Goal: Find specific fact: Find specific fact

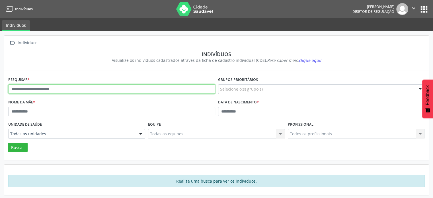
click at [88, 92] on input "text" at bounding box center [111, 89] width 207 height 10
click at [8, 143] on button "Buscar" at bounding box center [18, 148] width 20 height 10
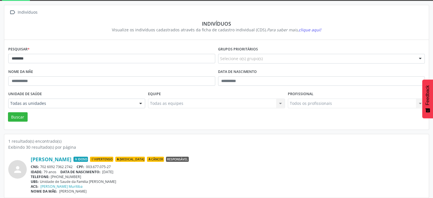
scroll to position [34, 0]
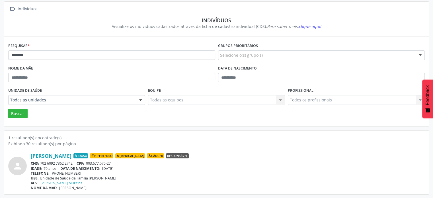
drag, startPoint x: 76, startPoint y: 162, endPoint x: 41, endPoint y: 162, distance: 34.7
click at [41, 162] on div "CNS: 702 6092 7362 2742 CPF: 003.677.075-27" at bounding box center [228, 163] width 394 height 5
copy div "702 6092 7362 2742"
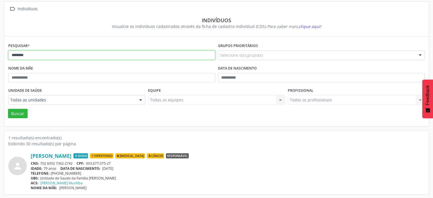
click at [75, 54] on input "********" at bounding box center [111, 55] width 207 height 10
type input "*"
click at [8, 109] on button "Buscar" at bounding box center [18, 114] width 20 height 10
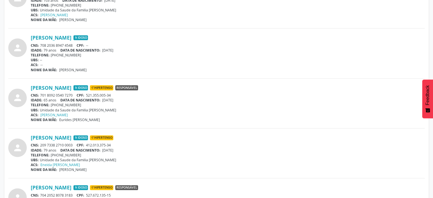
scroll to position [205, 0]
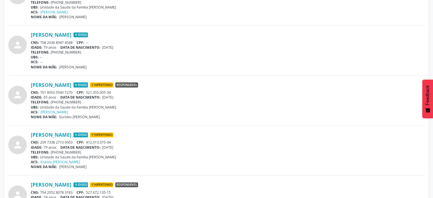
drag, startPoint x: 69, startPoint y: 91, endPoint x: 41, endPoint y: 91, distance: 28.2
click at [41, 91] on div "CNS: 701 8092 0540 7270 CPF: 521.355.005-34" at bounding box center [228, 92] width 394 height 5
copy div "701 8092 0540 7270"
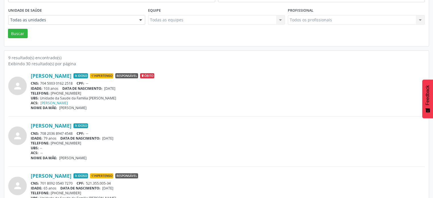
scroll to position [34, 0]
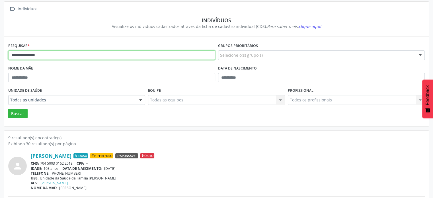
click at [78, 54] on input "**********" at bounding box center [111, 55] width 207 height 10
type input "*"
click at [8, 109] on button "Buscar" at bounding box center [18, 114] width 20 height 10
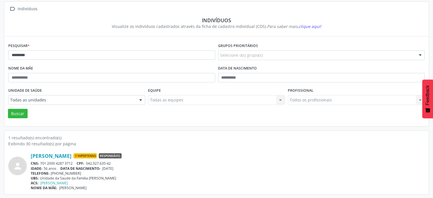
drag, startPoint x: 74, startPoint y: 161, endPoint x: 41, endPoint y: 162, distance: 33.1
click at [41, 162] on div "CNS: 701 2000 4287 3712 CPF: 042.927.635-42" at bounding box center [228, 163] width 394 height 5
copy div "701 2000 4287 3712"
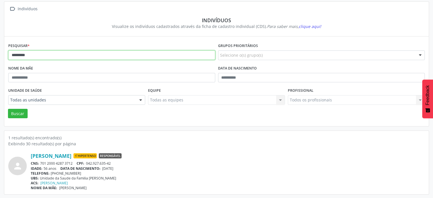
click at [59, 52] on input "*********" at bounding box center [111, 55] width 207 height 10
type input "*"
click at [8, 109] on button "Buscar" at bounding box center [18, 114] width 20 height 10
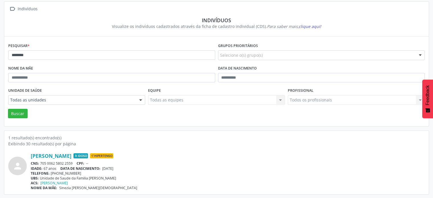
drag, startPoint x: 77, startPoint y: 162, endPoint x: 40, endPoint y: 163, distance: 37.6
click at [40, 163] on div "CNS: 705 0062 5802 2559 CPF: --" at bounding box center [228, 163] width 394 height 5
copy div "705 0062 5802 2559"
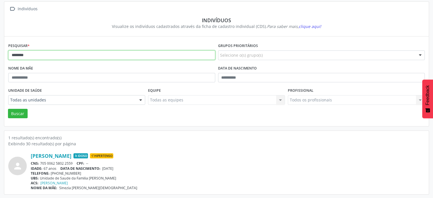
click at [75, 58] on input "********" at bounding box center [111, 55] width 207 height 10
type input "*"
click at [8, 109] on button "Buscar" at bounding box center [18, 114] width 20 height 10
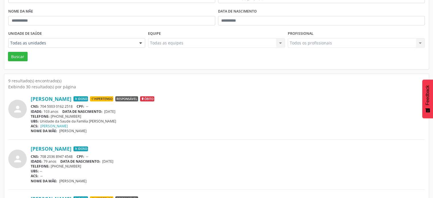
scroll to position [148, 0]
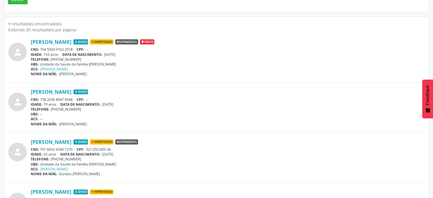
drag, startPoint x: 74, startPoint y: 148, endPoint x: 41, endPoint y: 150, distance: 33.1
click at [41, 150] on div "CNS: 701 8092 0540 7270 CPF: 521.355.005-34" at bounding box center [228, 149] width 394 height 5
copy div "701 8092 0540 7270"
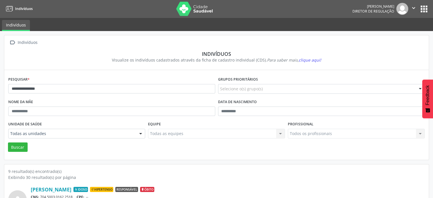
scroll to position [0, 0]
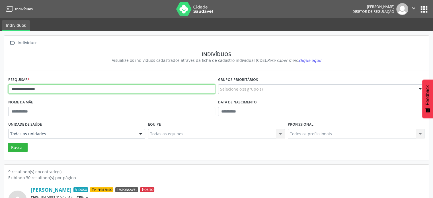
click at [92, 90] on input "**********" at bounding box center [111, 89] width 207 height 10
type input "*"
click at [8, 143] on button "Buscar" at bounding box center [18, 148] width 20 height 10
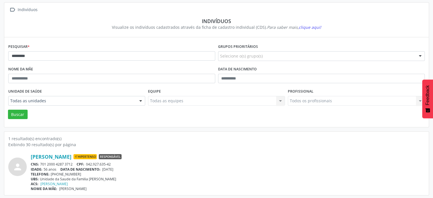
scroll to position [34, 0]
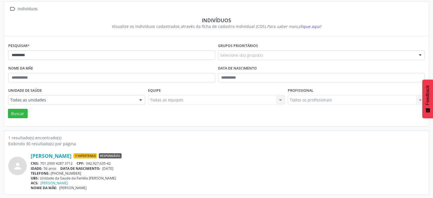
drag, startPoint x: 74, startPoint y: 161, endPoint x: 41, endPoint y: 163, distance: 33.1
click at [41, 163] on div "CNS: 701 2000 4287 3712 CPF: 042.927.635-42" at bounding box center [228, 163] width 394 height 5
copy div "701 2000 4287 3712"
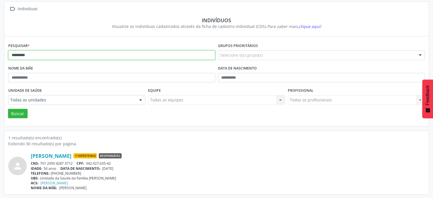
click at [66, 57] on input "*********" at bounding box center [111, 55] width 207 height 10
type input "*"
click at [8, 109] on button "Buscar" at bounding box center [18, 114] width 20 height 10
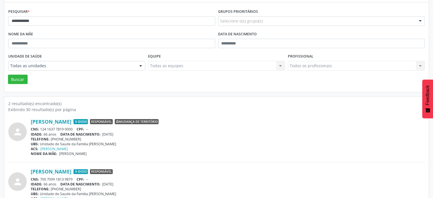
scroll to position [84, 0]
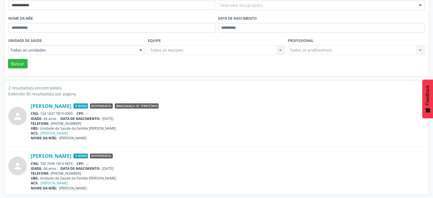
drag, startPoint x: 75, startPoint y: 161, endPoint x: 41, endPoint y: 162, distance: 33.6
click at [40, 163] on div "CNS: 700 7099 1813 9879 CPF: --" at bounding box center [228, 163] width 394 height 5
copy div "700 7099 1813 9879"
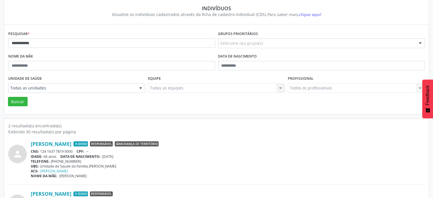
scroll to position [0, 0]
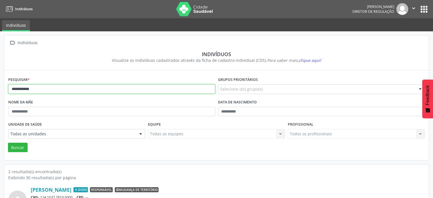
click at [42, 88] on input "**********" at bounding box center [111, 89] width 207 height 10
type input "*"
click at [8, 143] on button "Buscar" at bounding box center [18, 148] width 20 height 10
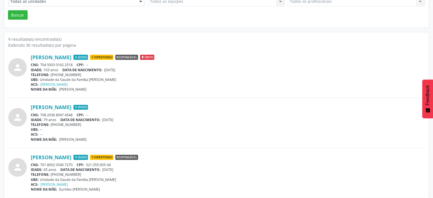
scroll to position [142, 0]
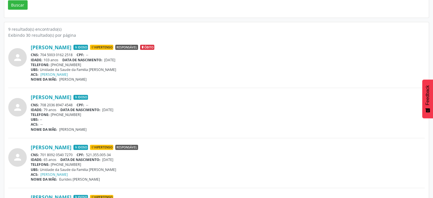
drag, startPoint x: 76, startPoint y: 154, endPoint x: 41, endPoint y: 152, distance: 34.8
click at [41, 153] on div "CNS: 701 8092 0540 7270 CPF: 521.355.005-34" at bounding box center [228, 154] width 394 height 5
copy div "701 8092 0540 7270"
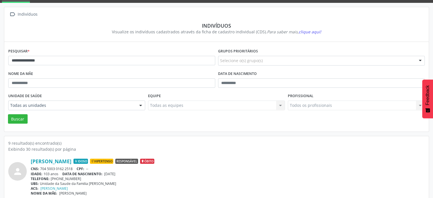
scroll to position [0, 0]
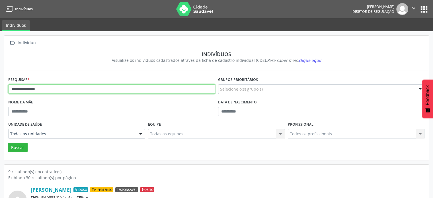
click at [62, 90] on input "**********" at bounding box center [111, 89] width 207 height 10
type input "*"
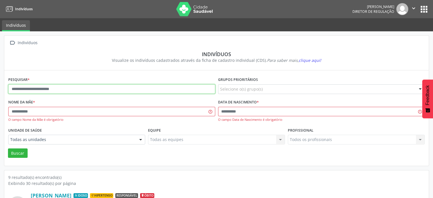
type input "*"
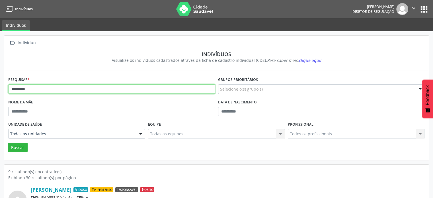
click at [8, 143] on button "Buscar" at bounding box center [18, 148] width 20 height 10
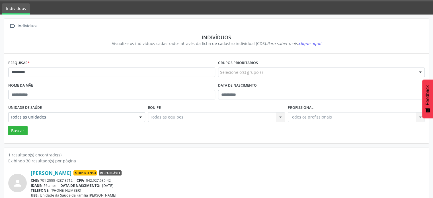
scroll to position [34, 0]
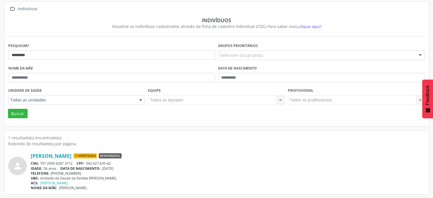
drag, startPoint x: 73, startPoint y: 163, endPoint x: 41, endPoint y: 163, distance: 32.8
click at [41, 164] on div "CNS: 701 2000 4287 3712 CPF: 042.927.635-42" at bounding box center [228, 163] width 394 height 5
copy div "701 2000 4287 3712"
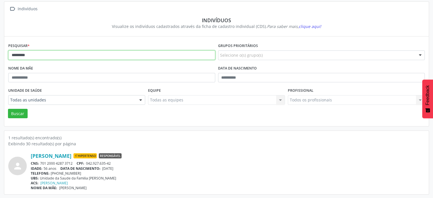
click at [75, 50] on input "*********" at bounding box center [111, 55] width 207 height 10
type input "*"
click at [8, 109] on button "Buscar" at bounding box center [18, 114] width 20 height 10
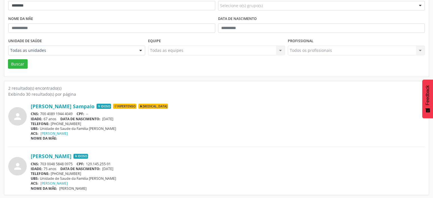
scroll to position [84, 0]
drag, startPoint x: 75, startPoint y: 161, endPoint x: 41, endPoint y: 162, distance: 34.5
click at [41, 162] on div "CNS: 703 0048 5848 0975 CPF: 129.145.255-91" at bounding box center [228, 163] width 394 height 5
copy div "703 0048 5848 0975"
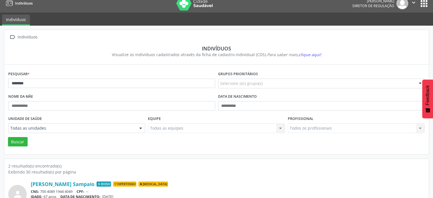
scroll to position [0, 0]
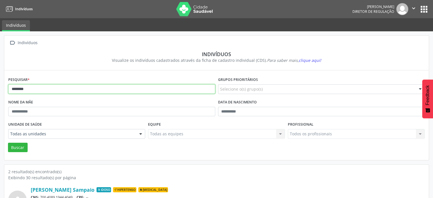
click at [40, 89] on input "********" at bounding box center [111, 89] width 207 height 10
type input "*"
click at [8, 143] on button "Buscar" at bounding box center [18, 148] width 20 height 10
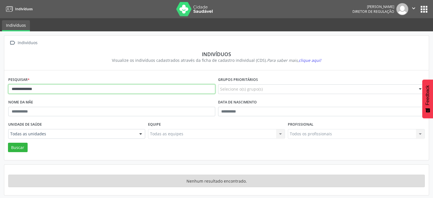
click at [56, 89] on input "**********" at bounding box center [111, 89] width 207 height 10
click at [8, 143] on button "Buscar" at bounding box center [18, 148] width 20 height 10
click at [56, 89] on input "********" at bounding box center [111, 89] width 207 height 10
click at [8, 143] on button "Buscar" at bounding box center [18, 148] width 20 height 10
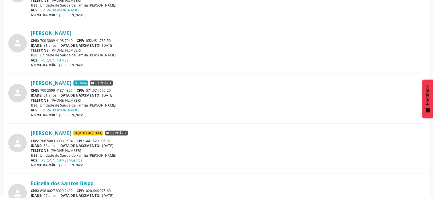
scroll to position [968, 0]
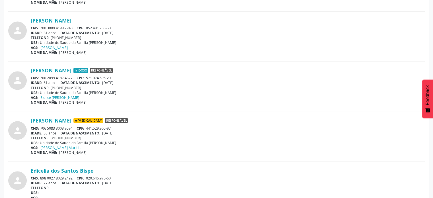
drag, startPoint x: 74, startPoint y: 75, endPoint x: 41, endPoint y: 75, distance: 32.5
click at [41, 75] on div "CNS: 700 2099 4187 4827 CPF: 571.074.595-20" at bounding box center [228, 77] width 394 height 5
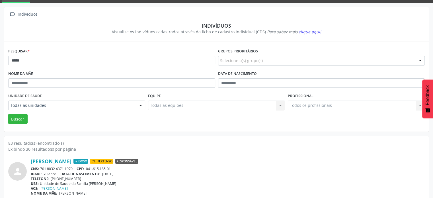
scroll to position [0, 0]
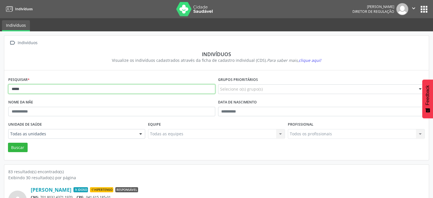
click at [69, 91] on input "*****" at bounding box center [111, 89] width 207 height 10
type input "*"
click at [8, 143] on button "Buscar" at bounding box center [18, 148] width 20 height 10
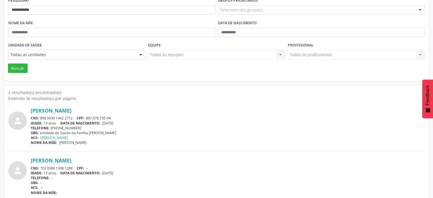
scroll to position [84, 0]
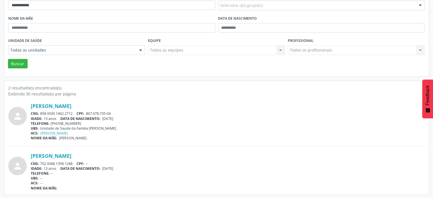
drag, startPoint x: 75, startPoint y: 112, endPoint x: 41, endPoint y: 110, distance: 34.2
click at [41, 111] on div "CNS: 898 0030 1462 2712 CPF: 867.078.735-04" at bounding box center [228, 113] width 394 height 5
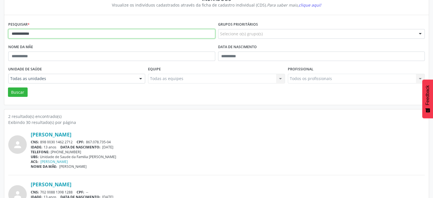
click at [54, 32] on input "**********" at bounding box center [111, 34] width 207 height 10
type input "*"
click at [8, 87] on button "Buscar" at bounding box center [18, 92] width 20 height 10
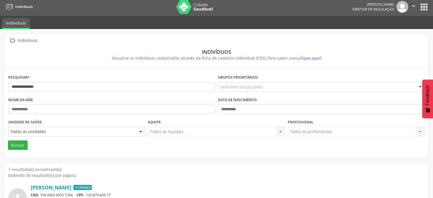
scroll to position [34, 0]
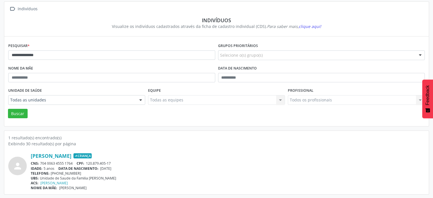
drag, startPoint x: 73, startPoint y: 161, endPoint x: 40, endPoint y: 161, distance: 33.0
click at [40, 161] on div "CNS: 704 0063 4555 1764 CPF: 120.879.405-17" at bounding box center [228, 163] width 394 height 5
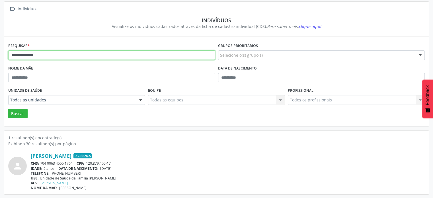
click at [57, 58] on input "**********" at bounding box center [111, 55] width 207 height 10
type input "*"
click at [8, 109] on button "Buscar" at bounding box center [18, 114] width 20 height 10
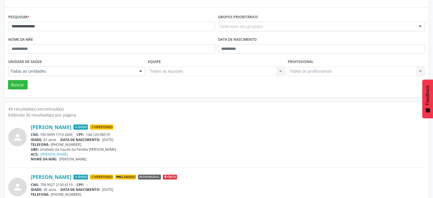
scroll to position [148, 0]
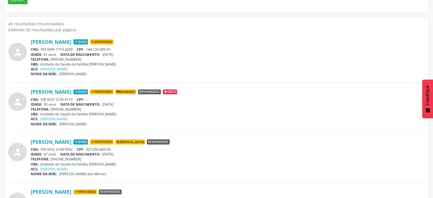
drag, startPoint x: 74, startPoint y: 147, endPoint x: 40, endPoint y: 149, distance: 34.0
click at [40, 149] on div "CNS: 705 0052 2168 9052 CPF: 527.656.445-00" at bounding box center [228, 149] width 394 height 5
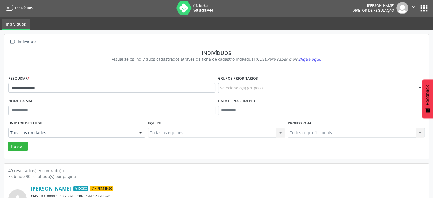
scroll to position [0, 0]
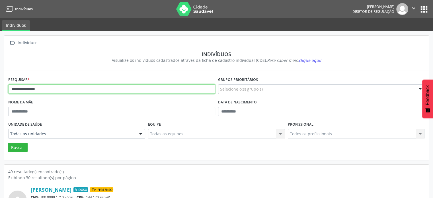
click at [72, 92] on input "**********" at bounding box center [111, 89] width 207 height 10
type input "*"
click at [8, 143] on button "Buscar" at bounding box center [18, 148] width 20 height 10
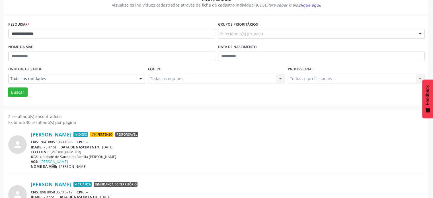
scroll to position [84, 0]
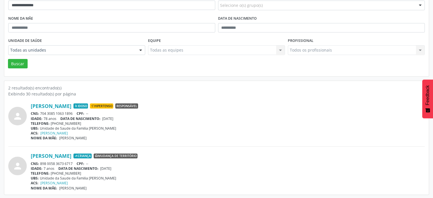
drag, startPoint x: 73, startPoint y: 162, endPoint x: 41, endPoint y: 160, distance: 32.2
click at [41, 161] on div "CNS: 898 0058 3673 6717 CPF: --" at bounding box center [228, 163] width 394 height 5
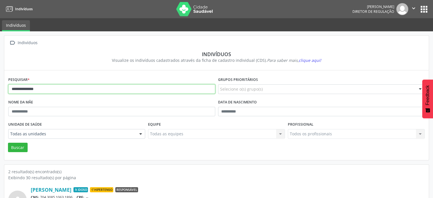
click at [48, 89] on input "**********" at bounding box center [111, 89] width 207 height 10
type input "*"
click at [8, 143] on button "Buscar" at bounding box center [18, 148] width 20 height 10
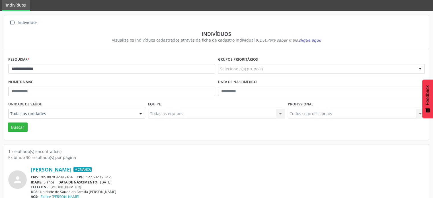
scroll to position [34, 0]
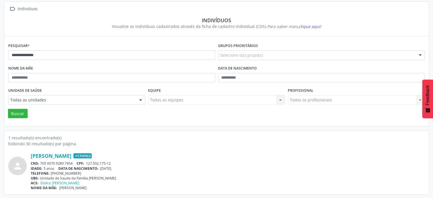
drag, startPoint x: 74, startPoint y: 162, endPoint x: 42, endPoint y: 161, distance: 32.2
click at [42, 161] on div "CNS: 705 0070 9289 7454 CPF: 127.502.175-12" at bounding box center [228, 163] width 394 height 5
drag, startPoint x: 181, startPoint y: 172, endPoint x: 138, endPoint y: 172, distance: 43.9
click at [178, 171] on div "TELEFONE: [PHONE_NUMBER]" at bounding box center [228, 173] width 394 height 5
drag, startPoint x: 76, startPoint y: 161, endPoint x: 40, endPoint y: 160, distance: 36.2
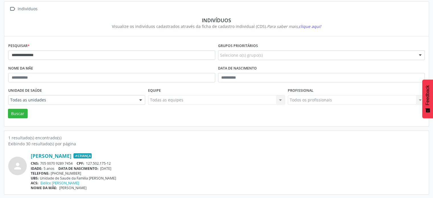
click at [40, 161] on div "CNS: 705 0070 9289 7454 CPF: 127.502.175-12" at bounding box center [228, 163] width 394 height 5
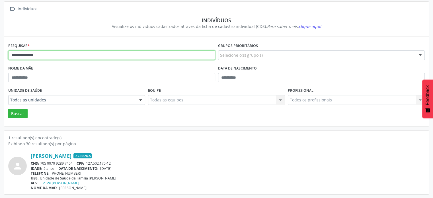
click at [46, 55] on input "**********" at bounding box center [111, 55] width 207 height 10
type input "*"
click at [8, 109] on button "Buscar" at bounding box center [18, 114] width 20 height 10
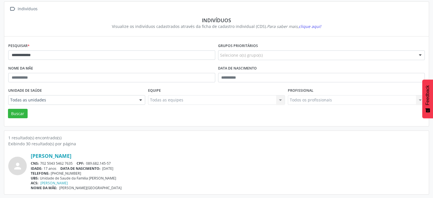
drag, startPoint x: 74, startPoint y: 161, endPoint x: 40, endPoint y: 160, distance: 33.6
click at [40, 161] on div "CNS: 702 5043 5462 7635 CPF: 089.682.145-57" at bounding box center [228, 163] width 394 height 5
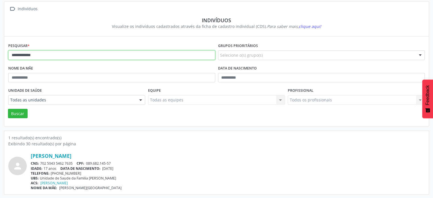
click at [52, 52] on input "**********" at bounding box center [111, 55] width 207 height 10
type input "*"
click at [8, 109] on button "Buscar" at bounding box center [18, 114] width 20 height 10
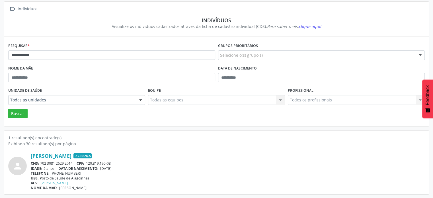
drag, startPoint x: 75, startPoint y: 163, endPoint x: 42, endPoint y: 163, distance: 33.3
click at [40, 164] on div "CNS: 702 3081 2629 2014 CPF: 120.819.195-08" at bounding box center [228, 163] width 394 height 5
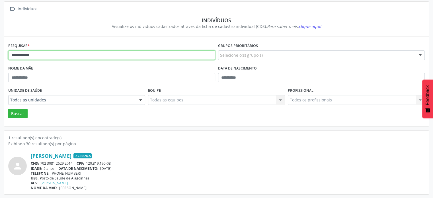
click at [58, 58] on input "**********" at bounding box center [111, 55] width 207 height 10
type input "*"
click at [8, 109] on button "Buscar" at bounding box center [18, 114] width 20 height 10
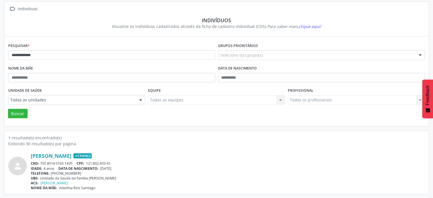
drag, startPoint x: 77, startPoint y: 164, endPoint x: 41, endPoint y: 161, distance: 35.7
click at [41, 161] on div "CNS: 705 8014 0165 1435 CPF: 121.802.435-61" at bounding box center [228, 163] width 394 height 5
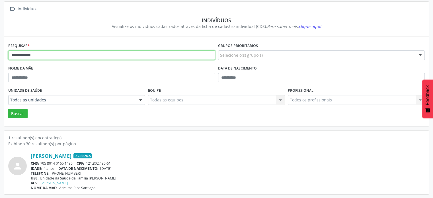
click at [66, 54] on input "**********" at bounding box center [111, 55] width 207 height 10
type input "*"
click at [8, 109] on button "Buscar" at bounding box center [18, 114] width 20 height 10
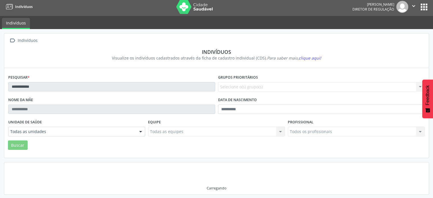
scroll to position [1, 0]
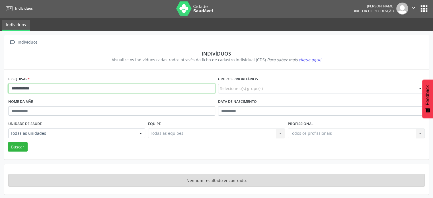
click at [61, 89] on input "**********" at bounding box center [111, 89] width 207 height 10
click at [8, 142] on button "Buscar" at bounding box center [18, 147] width 20 height 10
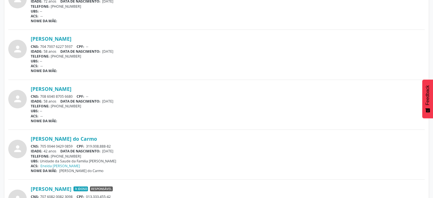
scroll to position [940, 0]
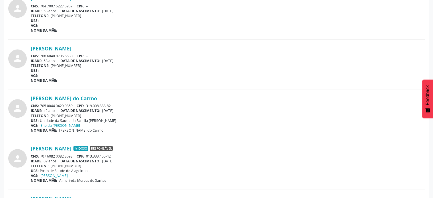
drag, startPoint x: 75, startPoint y: 103, endPoint x: 42, endPoint y: 102, distance: 32.5
click at [42, 103] on div "CNS: 705 0044 0429 0859 CPF: 319.008.888-82" at bounding box center [228, 105] width 394 height 5
drag, startPoint x: 140, startPoint y: 94, endPoint x: 105, endPoint y: 99, distance: 35.4
click at [138, 95] on div "[PERSON_NAME] do Carmo" at bounding box center [228, 98] width 394 height 6
drag, startPoint x: 75, startPoint y: 102, endPoint x: 42, endPoint y: 102, distance: 32.5
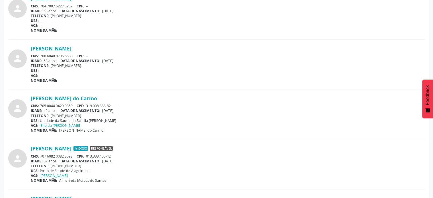
click at [41, 103] on div "CNS: 705 0044 0429 0859 CPF: 319.008.888-82" at bounding box center [228, 105] width 394 height 5
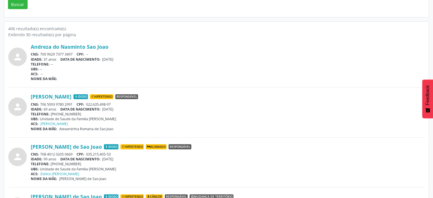
scroll to position [29, 0]
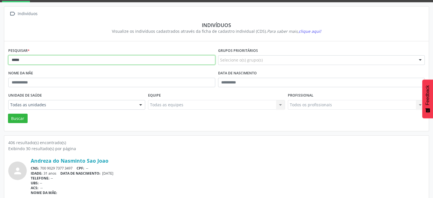
click at [30, 63] on input "****" at bounding box center [111, 60] width 207 height 10
type input "*"
type input "**********"
click at [8, 114] on button "Buscar" at bounding box center [18, 119] width 20 height 10
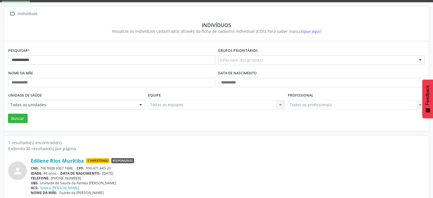
scroll to position [34, 0]
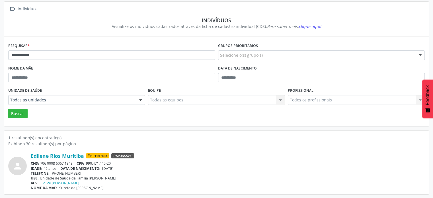
drag, startPoint x: 76, startPoint y: 162, endPoint x: 41, endPoint y: 163, distance: 34.5
click at [41, 163] on div "CNS: 706 0008 6067 1848 CPF: 990.471.445-20" at bounding box center [228, 163] width 394 height 5
